Goal: Task Accomplishment & Management: Manage account settings

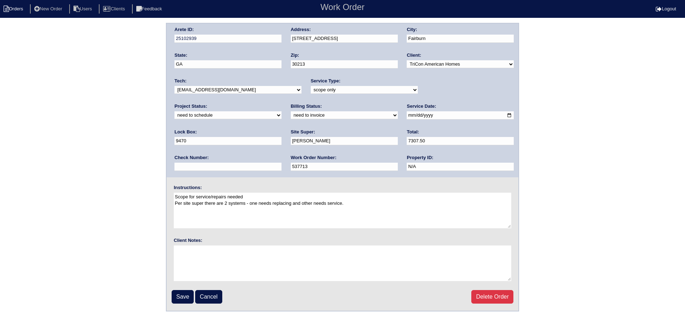
click at [14, 9] on li "Orders" at bounding box center [14, 9] width 29 height 10
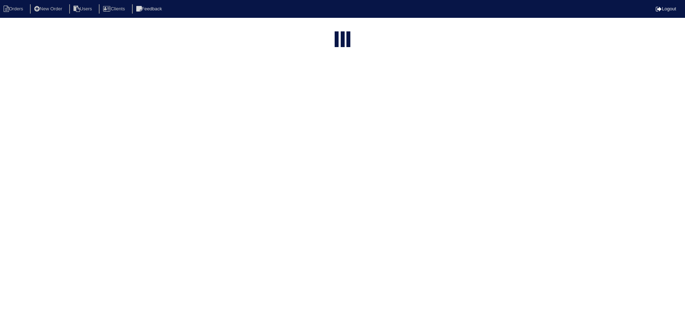
select select "15"
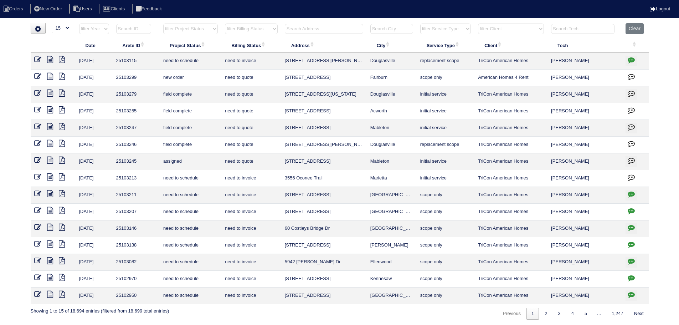
click at [315, 31] on input "text" at bounding box center [324, 29] width 78 height 10
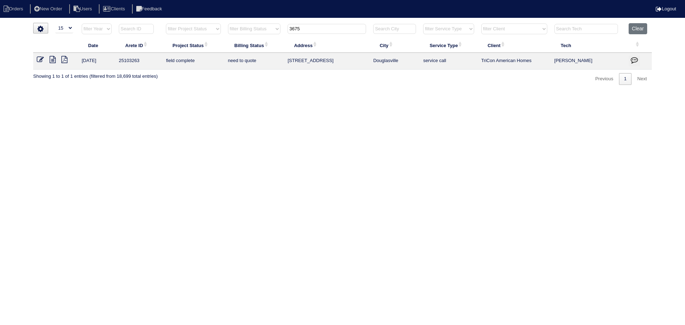
type input "3675"
click at [50, 61] on icon at bounding box center [53, 59] width 6 height 7
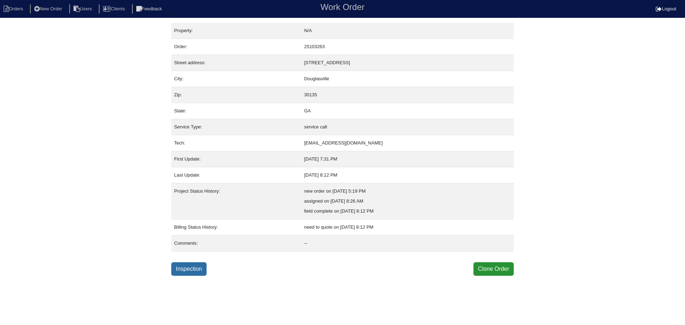
click at [179, 264] on link "Inspection" at bounding box center [188, 269] width 35 height 14
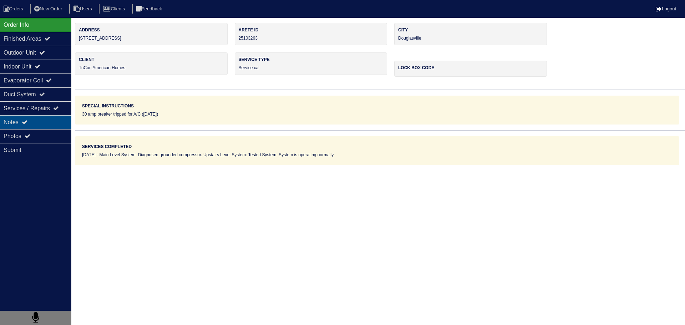
click at [57, 122] on div "Notes" at bounding box center [35, 122] width 71 height 14
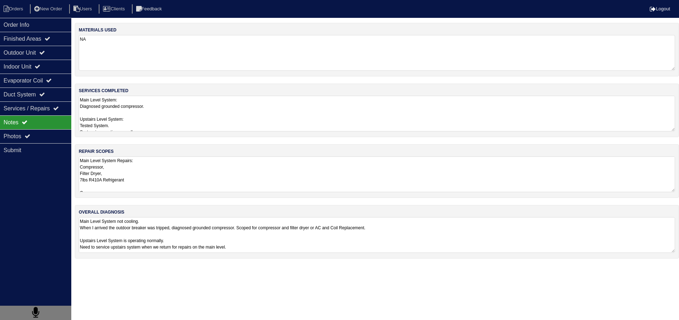
click at [119, 184] on textarea "Main Level System Repairs: Compressor, Filter Dryer, 7lbs R410A Refrigerant Or …" at bounding box center [377, 174] width 597 height 36
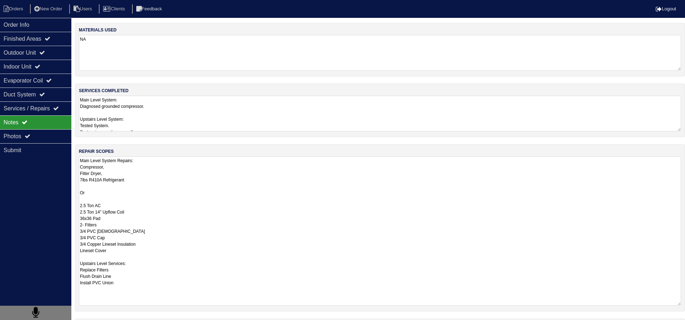
click at [135, 123] on textarea "Main Level System: Diagnosed grounded compressor. Upstairs Level System: Tested…" at bounding box center [380, 114] width 602 height 36
click at [152, 182] on textarea "Main Level System Repairs: Compressor, Filter Dryer, 7lbs R410A Refrigerant Or …" at bounding box center [377, 230] width 597 height 149
click at [45, 137] on div "Photos" at bounding box center [35, 136] width 71 height 14
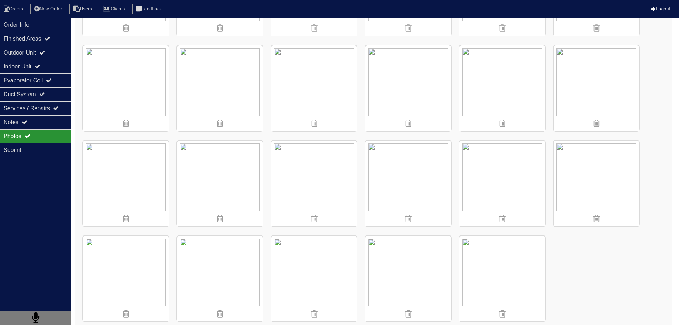
scroll to position [572, 0]
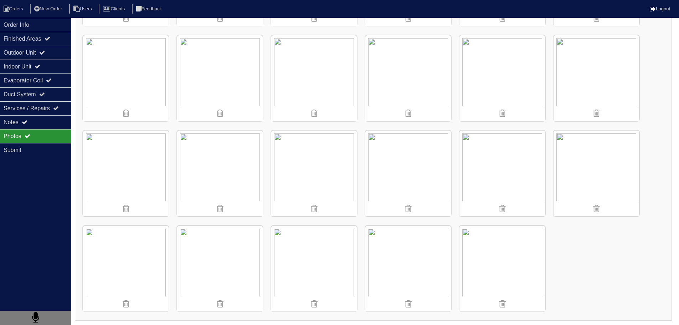
click at [47, 17] on nav "Orders New Order Users Clients Feedback Logout" at bounding box center [339, 9] width 679 height 18
click at [45, 24] on div "Order Info" at bounding box center [35, 25] width 71 height 14
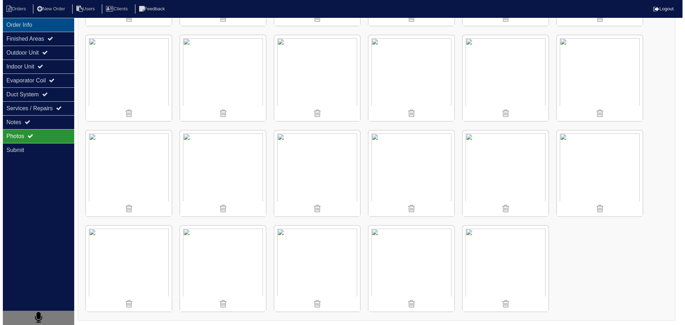
scroll to position [0, 0]
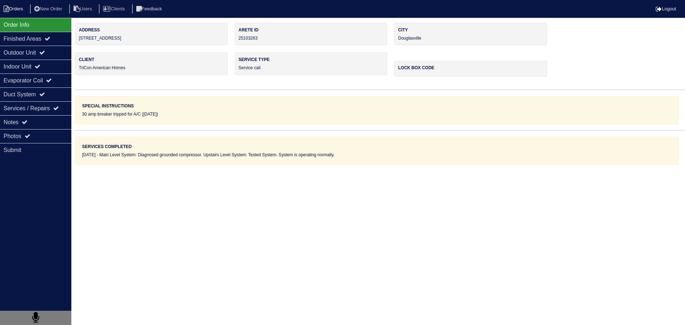
click at [18, 12] on li "Orders" at bounding box center [14, 9] width 29 height 10
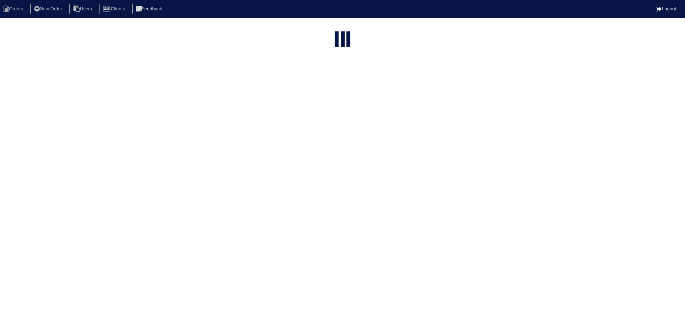
select select "15"
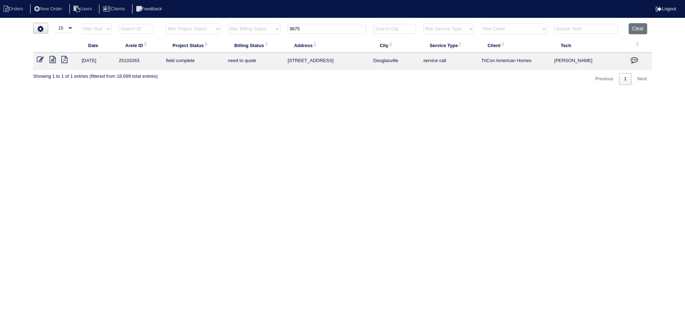
drag, startPoint x: 398, startPoint y: 61, endPoint x: 306, endPoint y: 59, distance: 92.4
click at [276, 64] on tr "9/5/25 25103263 field complete need to quote 3675 Rifflewood Wy Douglasville se…" at bounding box center [342, 61] width 618 height 17
copy tr "3675 Rifflewood Wy Douglasville"
click at [284, 32] on tr "filter Year -- Any Year -- 2025 2024 2023 2022 2021 2020 2019 filter Project St…" at bounding box center [342, 30] width 618 height 15
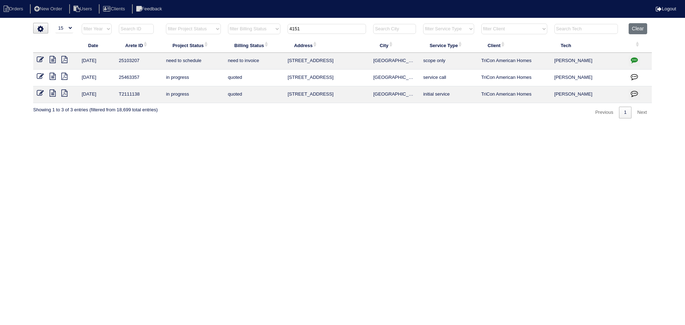
type input "4151"
click at [50, 61] on icon at bounding box center [53, 59] width 6 height 7
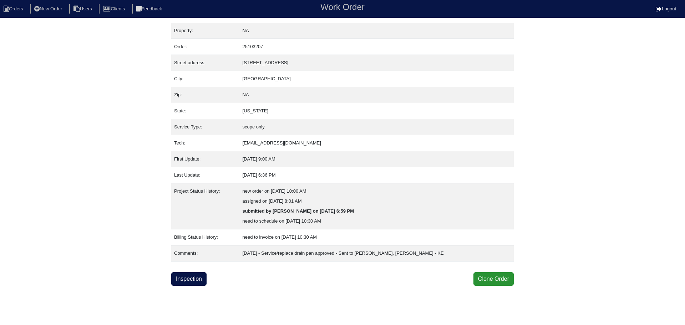
click at [192, 286] on html "Orders New Order Users Clients Feedback Work Order Logout Work Order Orders New…" at bounding box center [342, 143] width 685 height 286
click at [189, 284] on link "Inspection" at bounding box center [188, 279] width 35 height 14
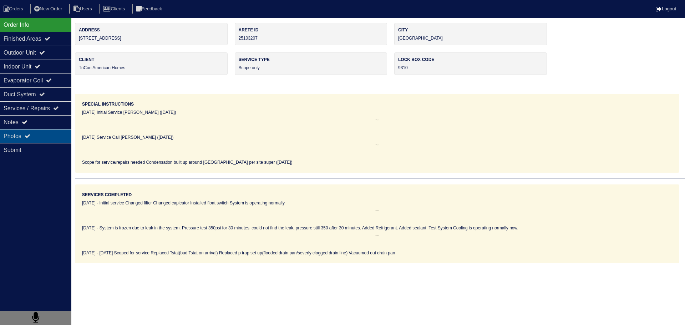
click at [40, 139] on div "Photos" at bounding box center [35, 136] width 71 height 14
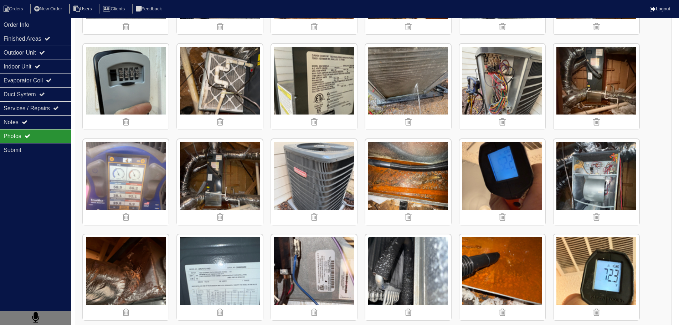
scroll to position [193, 0]
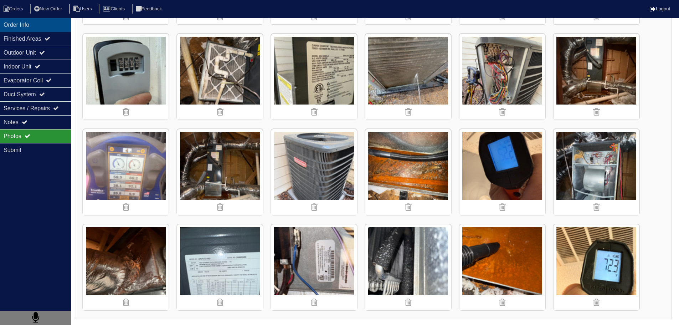
click at [35, 30] on div "Order Info" at bounding box center [35, 25] width 71 height 14
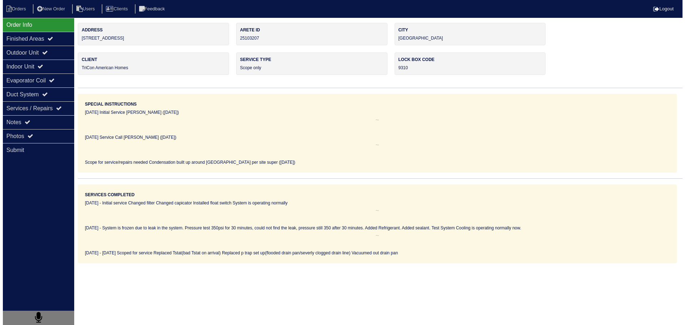
scroll to position [0, 0]
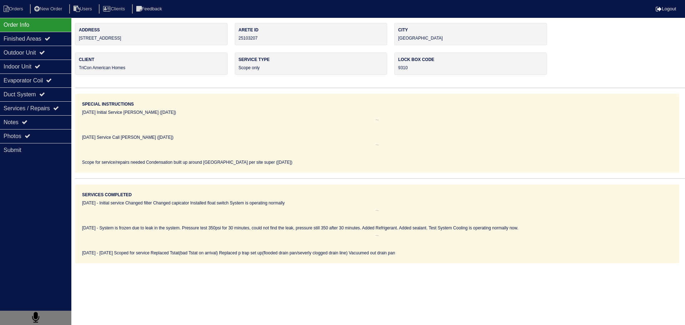
click at [11, 14] on nav "Orders New Order Users Clients Feedback Logout" at bounding box center [342, 9] width 685 height 18
click at [12, 11] on li "Orders" at bounding box center [14, 9] width 29 height 10
select select "15"
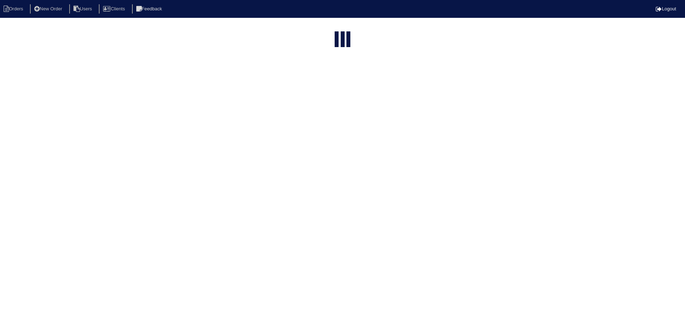
click at [320, 29] on html "Orders New Order Users Clients Feedback Logout Orders New Order Users Clients M…" at bounding box center [342, 92] width 685 height 185
click at [320, 29] on html "Orders New Order Users Clients Feedback Logout Orders New Order Users Clients M…" at bounding box center [342, 91] width 685 height 182
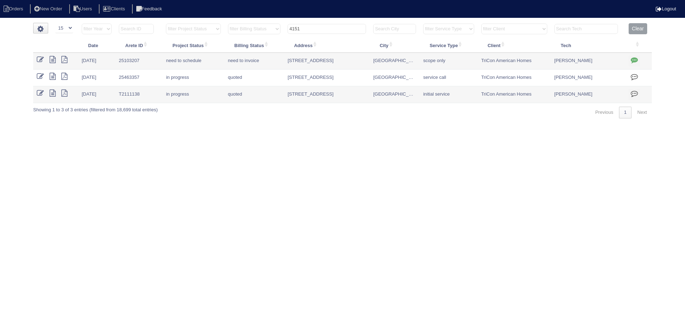
click at [320, 29] on input "4151" at bounding box center [326, 29] width 78 height 10
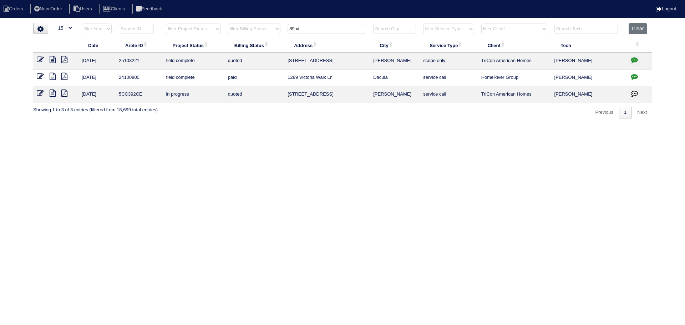
type input "89 vi"
click at [50, 58] on icon at bounding box center [53, 59] width 6 height 7
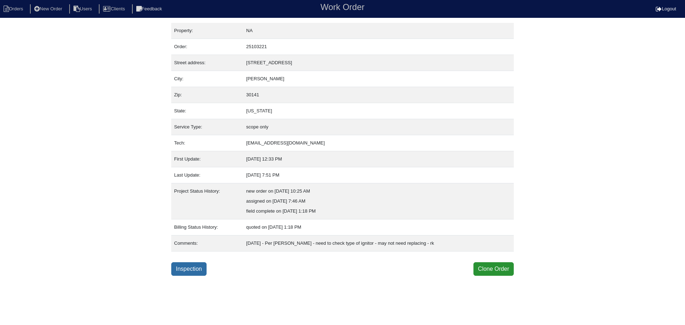
click at [199, 268] on link "Inspection" at bounding box center [188, 269] width 35 height 14
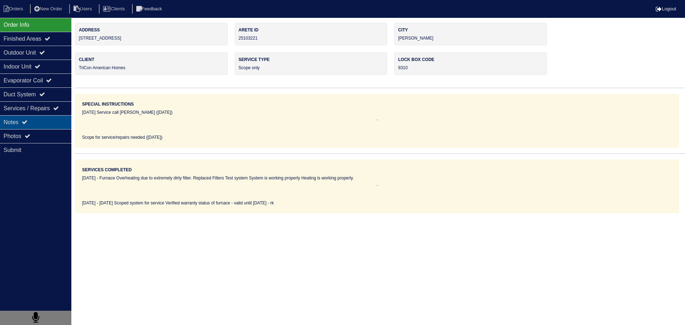
click at [30, 127] on div "Notes" at bounding box center [35, 122] width 71 height 14
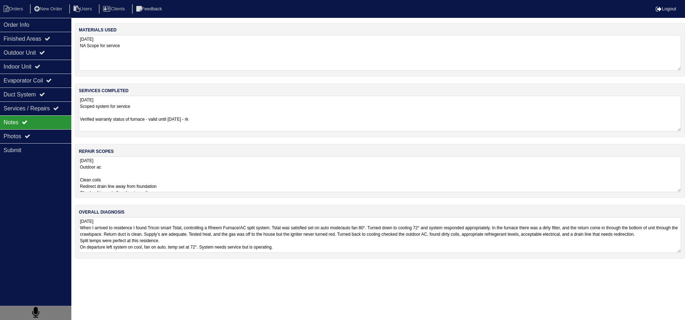
click at [168, 193] on div "repair scopes 9.4.25 Outdoor ac Clean coils Redirect drain line away from found…" at bounding box center [380, 171] width 610 height 54
click at [155, 180] on textarea "9.4.25 Outdoor ac Clean coils Redirect drain line away from foundation Check re…" at bounding box center [380, 174] width 602 height 36
click at [132, 169] on textarea "9.4.25 Outdoor ac Clean coils Redirect drain line away from foundation Check re…" at bounding box center [377, 174] width 597 height 36
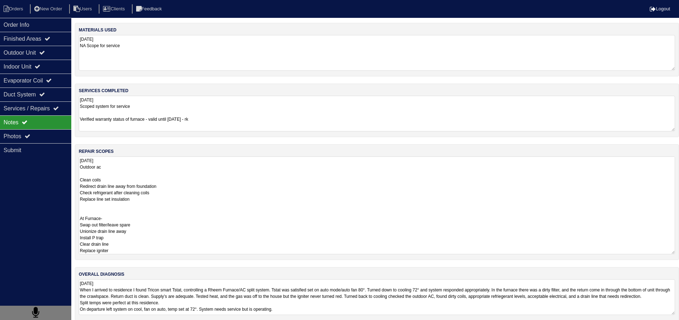
click at [134, 172] on textarea "9.4.25 Outdoor ac Clean coils Redirect drain line away from foundation Check re…" at bounding box center [377, 205] width 597 height 98
click at [172, 173] on textarea "9.4.25 Outdoor ac Clean coils Redirect drain line away from foundation Check re…" at bounding box center [377, 205] width 597 height 98
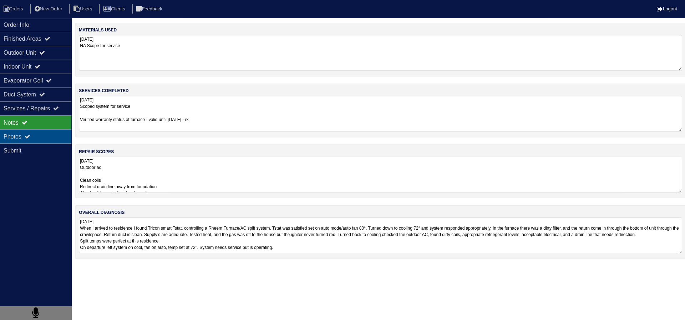
click at [43, 136] on div "Photos" at bounding box center [35, 136] width 71 height 14
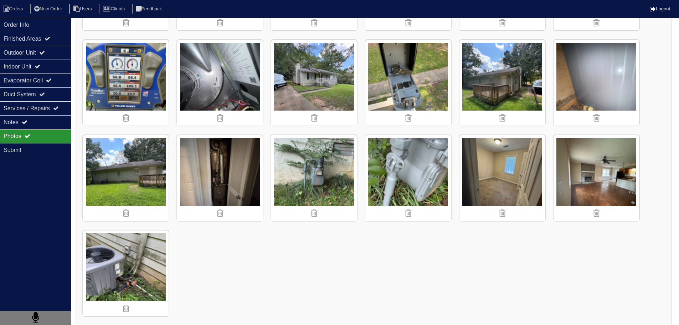
scroll to position [952, 0]
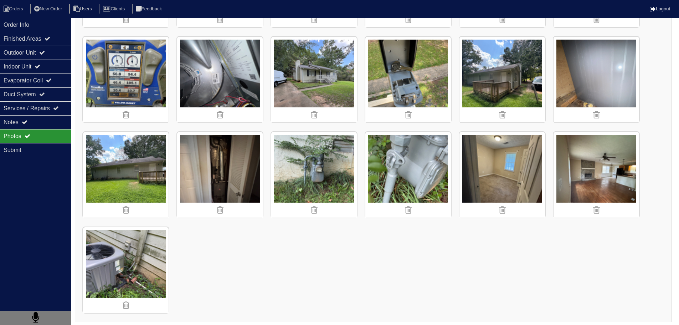
drag, startPoint x: 7, startPoint y: 131, endPoint x: 15, endPoint y: 129, distance: 8.6
click at [8, 131] on div "Photos" at bounding box center [35, 136] width 71 height 14
drag, startPoint x: 16, startPoint y: 129, endPoint x: 24, endPoint y: 127, distance: 8.0
click at [16, 129] on div "Notes" at bounding box center [35, 122] width 71 height 14
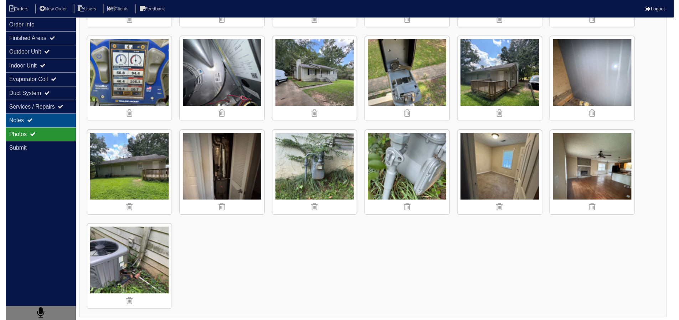
scroll to position [0, 0]
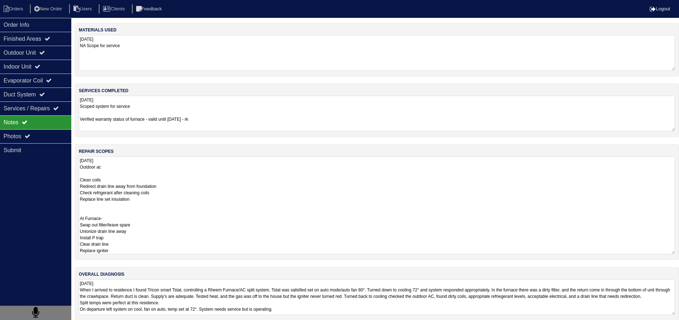
click at [144, 170] on textarea "9.4.25 Outdoor ac Clean coils Redirect drain line away from foundation Check re…" at bounding box center [377, 205] width 597 height 98
drag, startPoint x: 122, startPoint y: 248, endPoint x: 66, endPoint y: 250, distance: 55.3
click at [66, 250] on div "Order Info Finished Areas Outdoor Unit Indoor Unit Evaporator Coil Duct System …" at bounding box center [339, 175] width 679 height 305
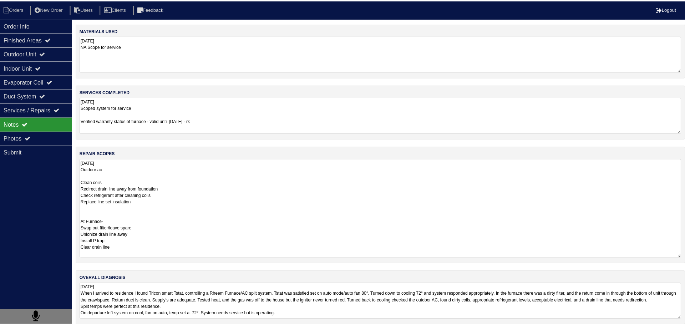
scroll to position [0, 0]
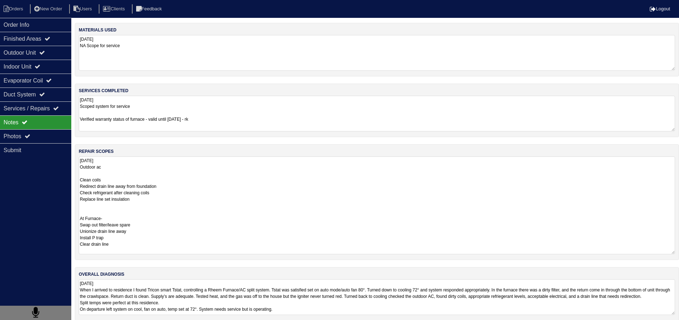
click at [178, 187] on textarea "9.4.25 Outdoor ac Clean coils Redirect drain line away from foundation Check re…" at bounding box center [377, 205] width 597 height 98
type textarea "9.4.25 Outdoor ac Clean coils Redirect drain line away from foundation Check re…"
click at [145, 102] on textarea "9.4.25 Scoped system for service Verified warranty status of furnace - valid un…" at bounding box center [377, 114] width 597 height 36
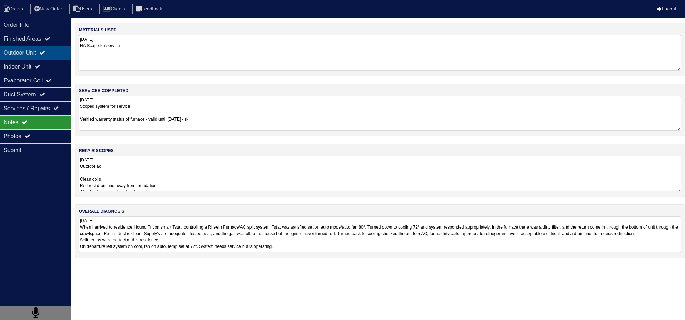
click at [44, 59] on div "Outdoor Unit" at bounding box center [35, 53] width 71 height 14
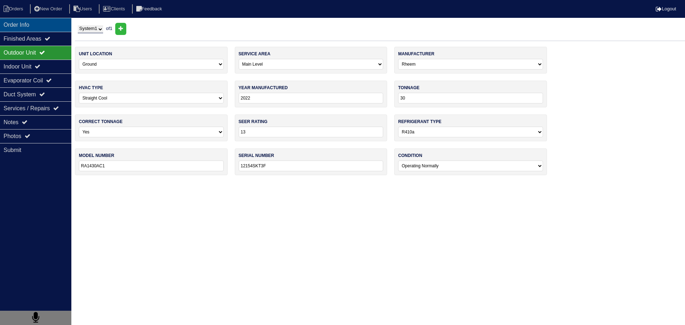
click at [32, 27] on div "Order Info" at bounding box center [35, 25] width 71 height 14
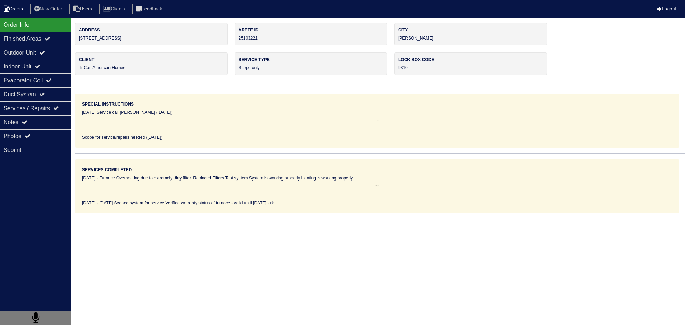
click at [20, 8] on li "Orders" at bounding box center [14, 9] width 29 height 10
select select "15"
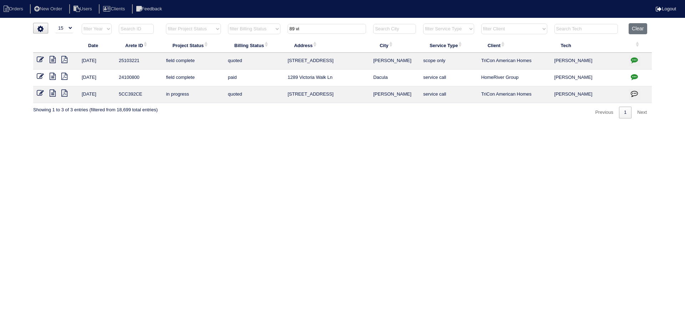
drag, startPoint x: 299, startPoint y: 23, endPoint x: 229, endPoint y: 24, distance: 70.3
click at [220, 23] on div "▼ 10 15 25 50 200 500 Search: Date Arete ID Project Status Billing Status Addre…" at bounding box center [342, 71] width 618 height 96
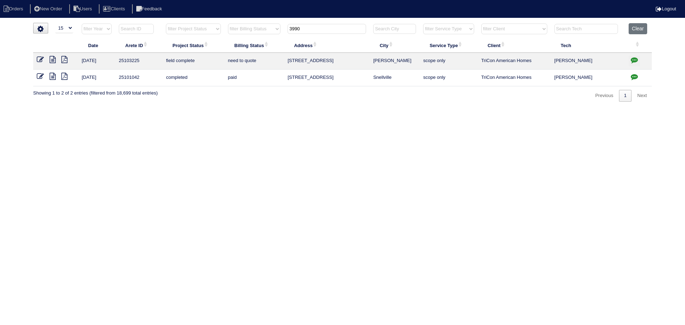
type input "3990"
click at [52, 57] on icon at bounding box center [53, 59] width 6 height 7
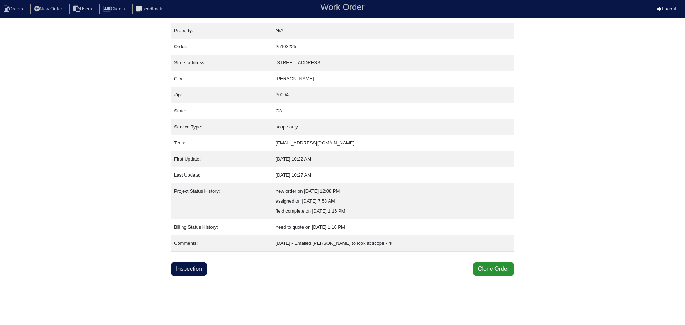
click at [193, 276] on html "Orders New Order Users Clients Feedback Work Order Logout Work Order Orders New…" at bounding box center [342, 138] width 685 height 276
click at [191, 274] on link "Inspection" at bounding box center [188, 269] width 35 height 14
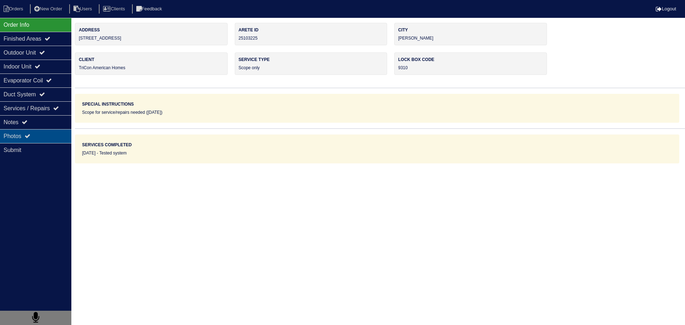
click at [35, 133] on div "Photos" at bounding box center [35, 136] width 71 height 14
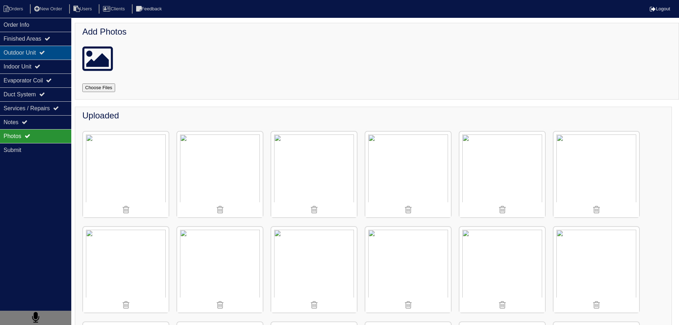
click at [48, 57] on div "Outdoor Unit" at bounding box center [35, 53] width 71 height 14
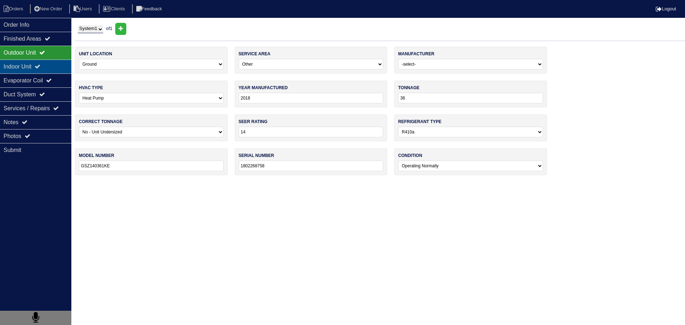
click at [50, 69] on div "Indoor Unit" at bounding box center [35, 67] width 71 height 14
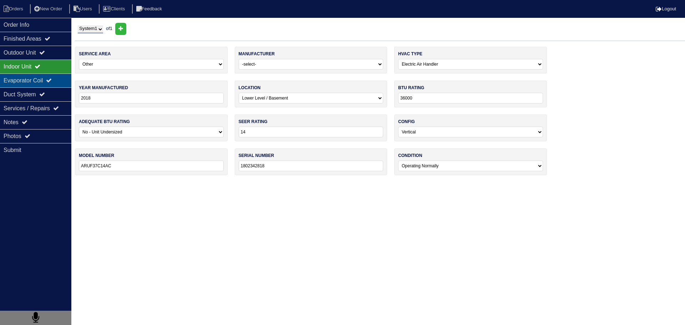
click at [50, 83] on div "Evaporator Coil" at bounding box center [35, 80] width 71 height 14
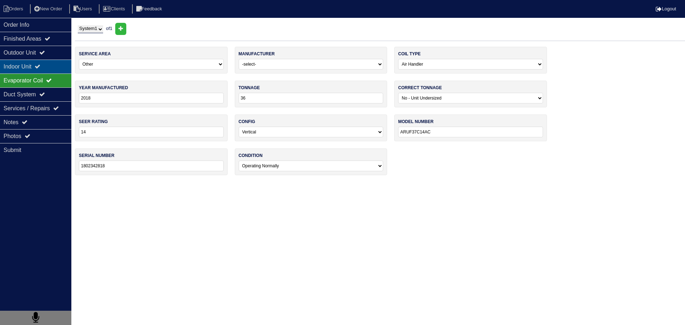
click at [50, 70] on div "Indoor Unit" at bounding box center [35, 67] width 71 height 14
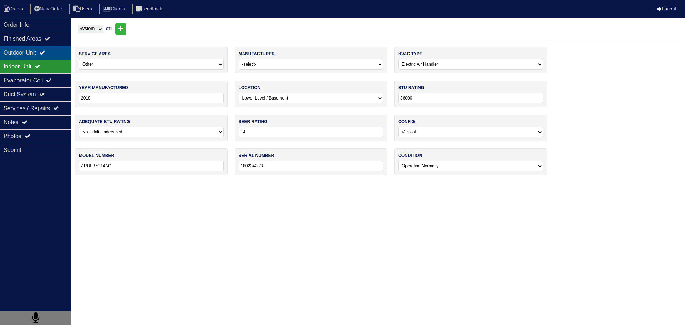
click at [52, 57] on div "Outdoor Unit" at bounding box center [35, 53] width 71 height 14
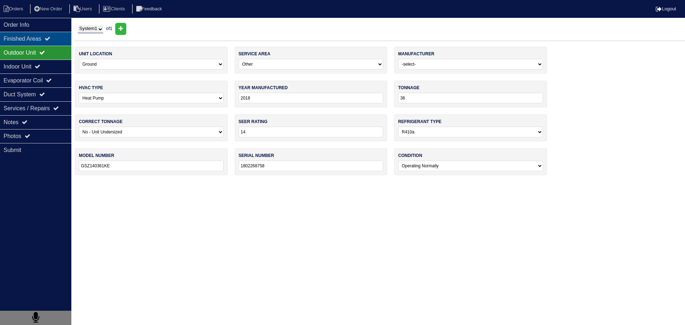
click at [47, 45] on div "Finished Areas" at bounding box center [35, 39] width 71 height 14
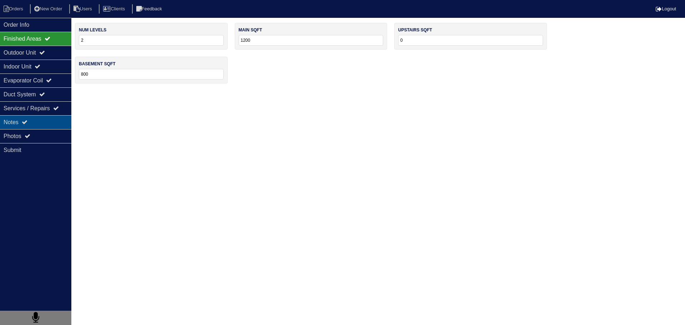
click at [48, 127] on div "Notes" at bounding box center [35, 122] width 71 height 14
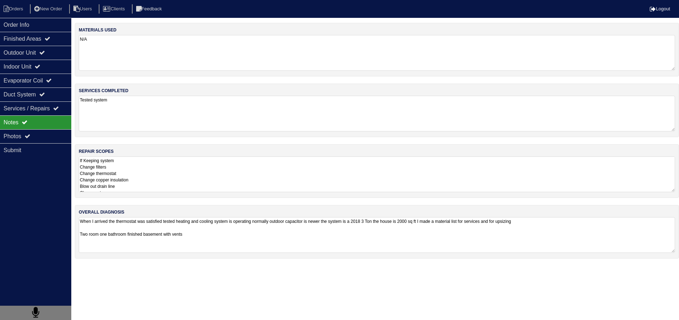
click at [176, 172] on textarea "If Keeping system Change filters Change thermostat Change copper insulation Blo…" at bounding box center [377, 174] width 597 height 36
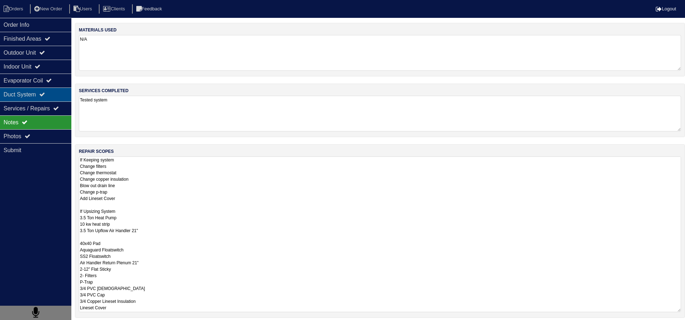
click at [41, 101] on div "Duct System" at bounding box center [35, 94] width 71 height 14
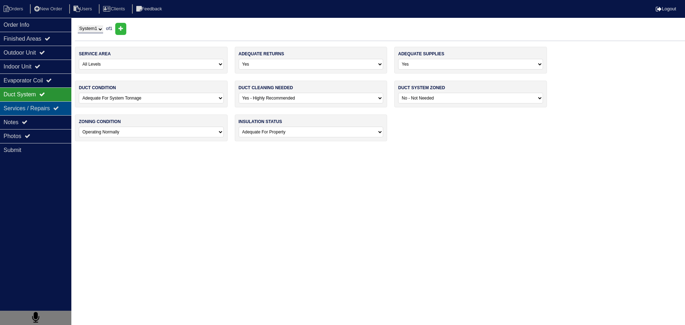
click at [40, 113] on div "Services / Repairs" at bounding box center [35, 108] width 71 height 14
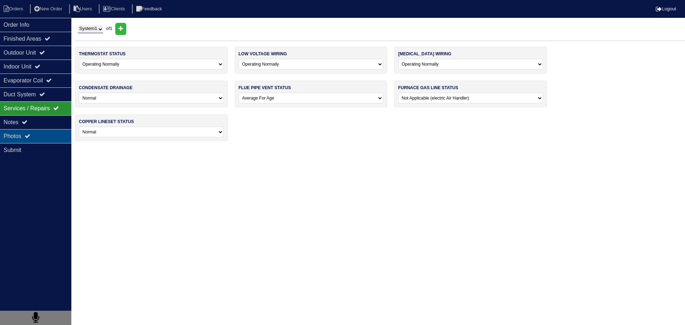
click at [37, 133] on div "Photos" at bounding box center [35, 136] width 71 height 14
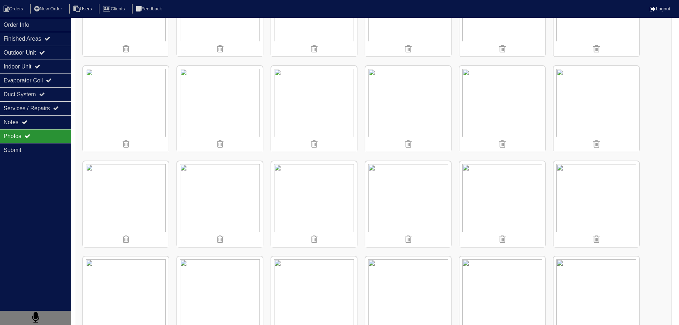
scroll to position [357, 0]
click at [117, 116] on img at bounding box center [126, 104] width 86 height 86
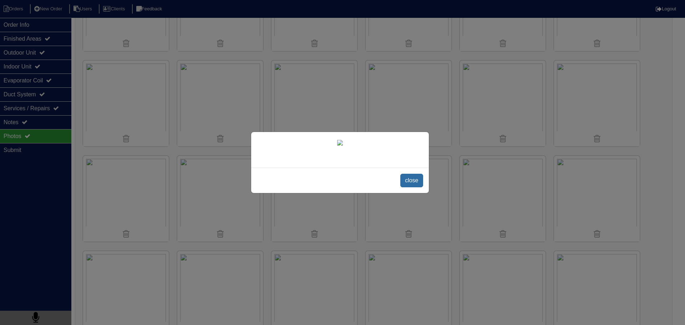
click at [418, 187] on span "close" at bounding box center [411, 181] width 22 height 14
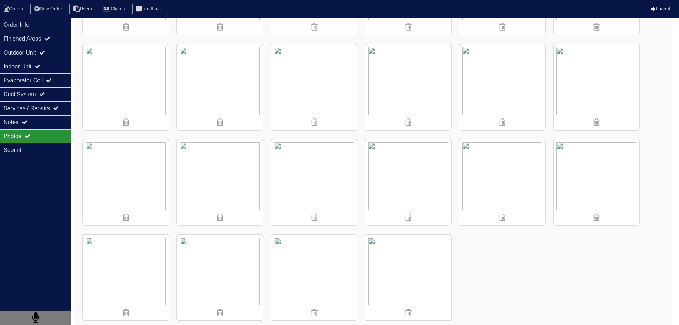
scroll to position [572, 0]
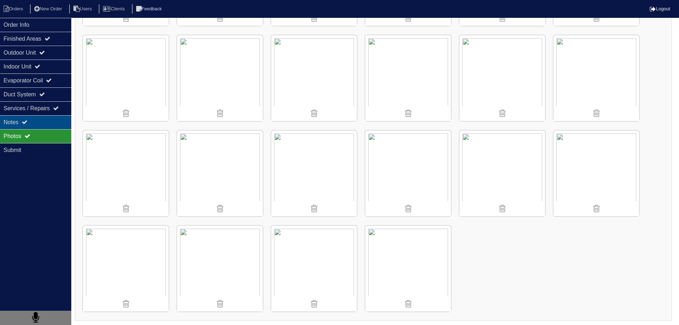
click at [54, 128] on div "Notes" at bounding box center [35, 122] width 71 height 14
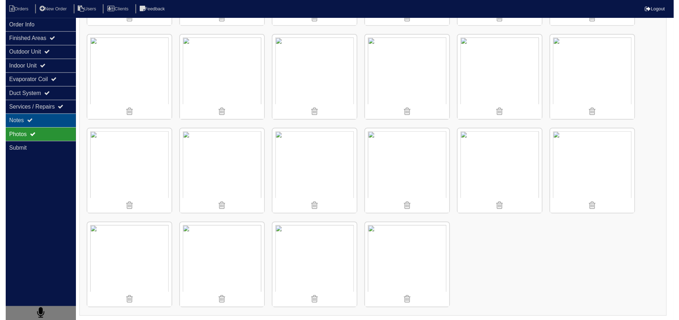
scroll to position [0, 0]
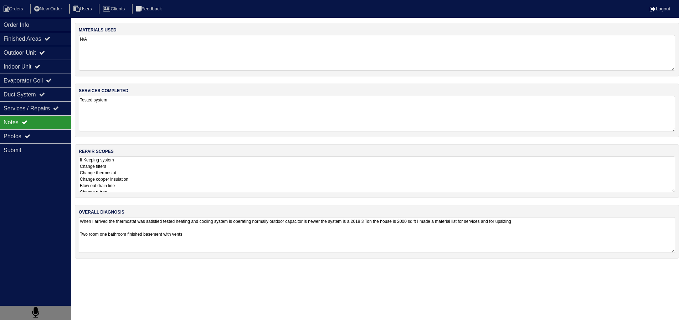
click at [151, 163] on textarea "If Keeping system Change filters Change thermostat Change copper insulation Blo…" at bounding box center [377, 174] width 597 height 36
click at [159, 179] on textarea "If Keeping system Change filters Change thermostat Change copper insulation Blo…" at bounding box center [380, 174] width 602 height 36
click at [169, 185] on textarea "If Keeping system Change filters Change thermostat Change copper insulation Blo…" at bounding box center [380, 174] width 602 height 36
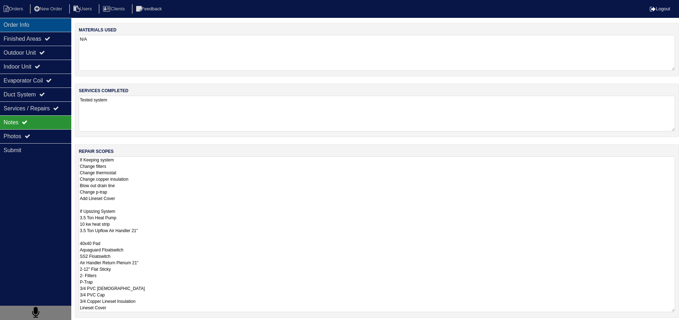
click at [31, 23] on div "Order Info" at bounding box center [35, 25] width 71 height 14
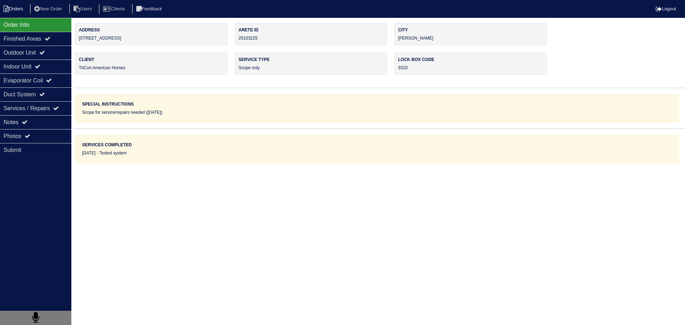
click at [11, 8] on li "Orders" at bounding box center [14, 9] width 29 height 10
select select "15"
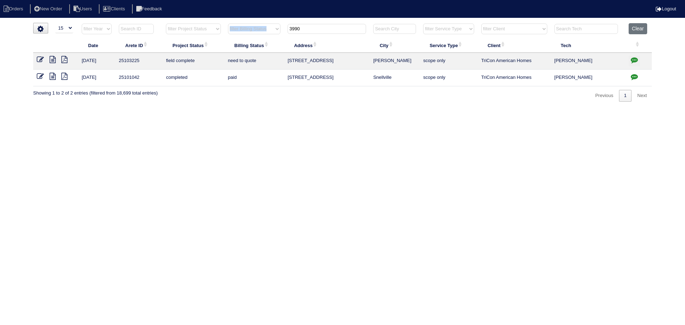
drag, startPoint x: 319, startPoint y: 35, endPoint x: 255, endPoint y: 31, distance: 63.3
click at [255, 31] on tr "filter Year -- Any Year -- 2025 2024 2023 2022 2021 2020 2019 filter Project St…" at bounding box center [342, 30] width 618 height 15
click at [315, 29] on input "3990" at bounding box center [326, 29] width 78 height 10
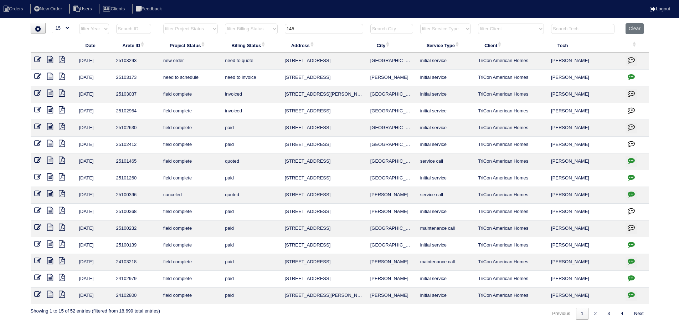
type input "145"
click at [632, 76] on icon "button" at bounding box center [631, 76] width 7 height 7
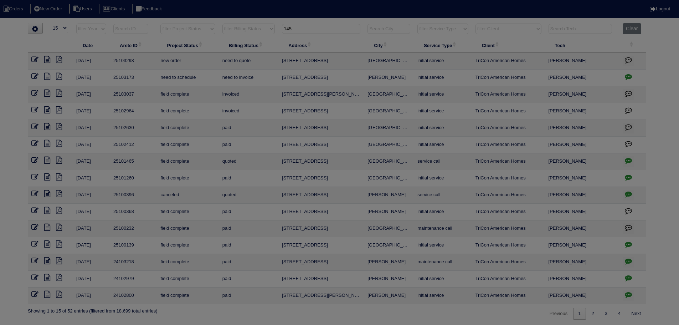
type textarea "[DATE] - Replace plenum/Install supply grille-need ladder approved - Sent to [P…"
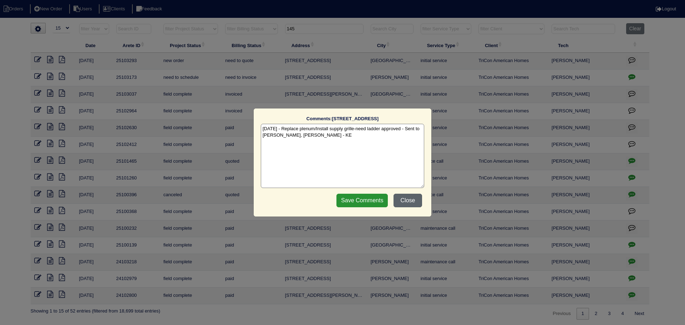
click at [413, 203] on button "Close" at bounding box center [407, 201] width 29 height 14
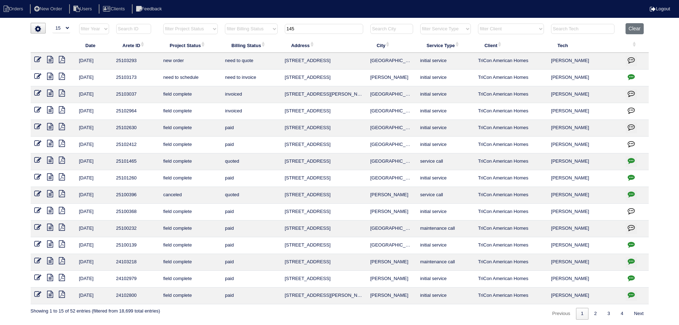
click at [49, 72] on td at bounding box center [53, 78] width 45 height 17
click at [50, 74] on icon at bounding box center [50, 76] width 6 height 7
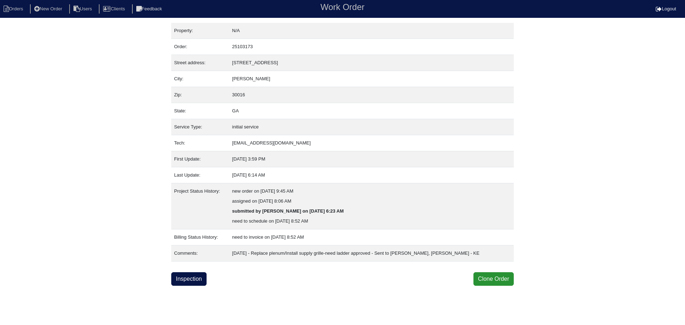
click at [192, 286] on html "Orders New Order Users Clients Feedback Work Order Logout Work Order Orders New…" at bounding box center [342, 143] width 685 height 286
click at [192, 284] on link "Inspection" at bounding box center [188, 279] width 35 height 14
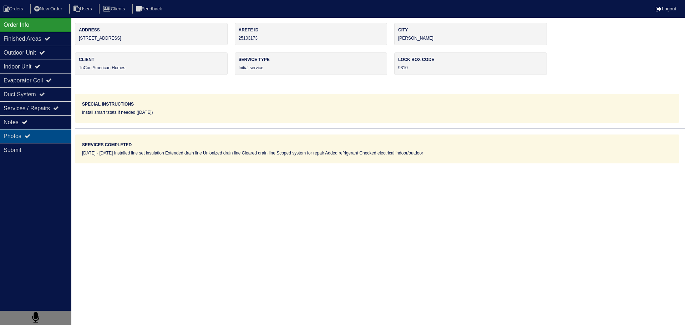
click at [46, 138] on div "Photos" at bounding box center [35, 136] width 71 height 14
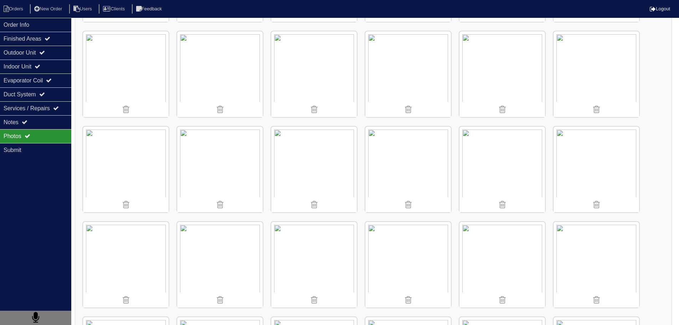
scroll to position [499, 0]
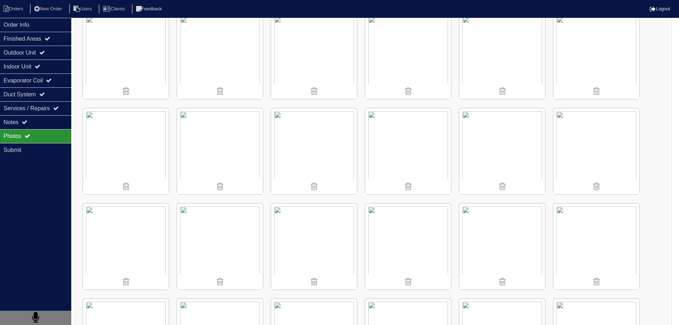
drag, startPoint x: 31, startPoint y: 123, endPoint x: 115, endPoint y: 156, distance: 90.3
click at [31, 123] on div "Notes" at bounding box center [35, 122] width 71 height 14
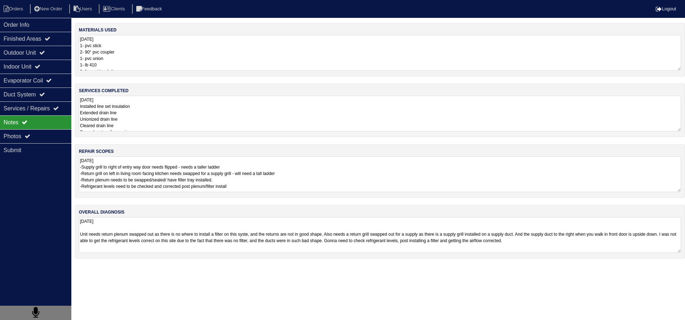
click at [131, 162] on textarea "[DATE] -Supply grill to right of entry way door needs flipped - needs a taller …" at bounding box center [380, 174] width 602 height 36
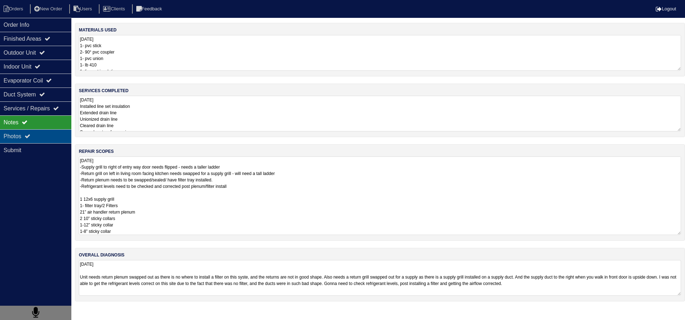
click at [39, 132] on div "Photos" at bounding box center [35, 136] width 71 height 14
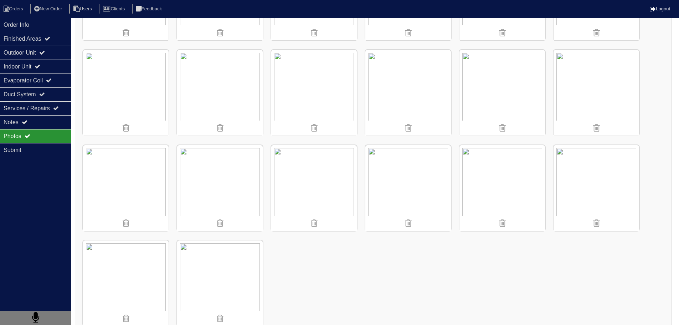
scroll to position [667, 0]
